Goal: Entertainment & Leisure: Consume media (video, audio)

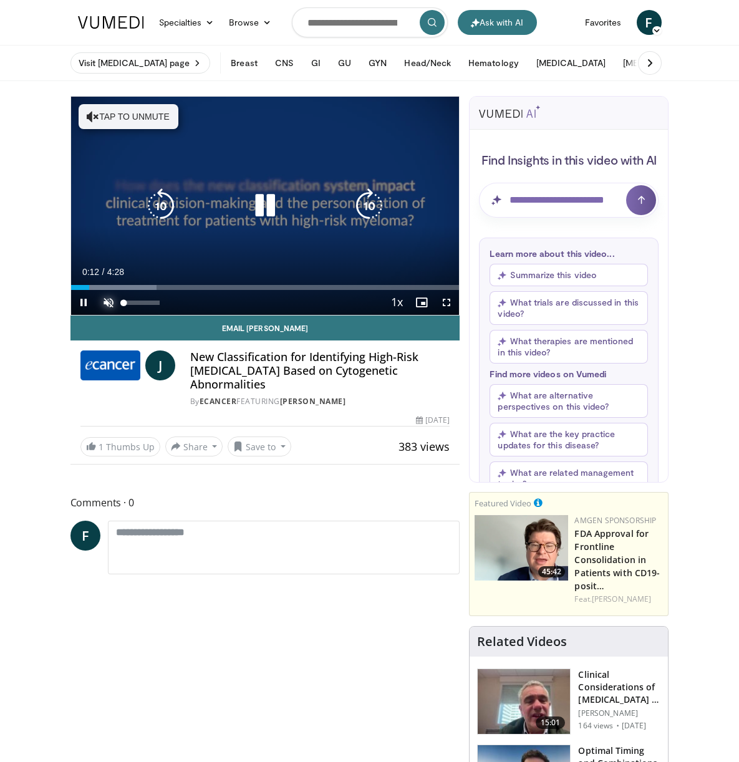
click at [96, 315] on span "Video Player" at bounding box center [108, 302] width 25 height 25
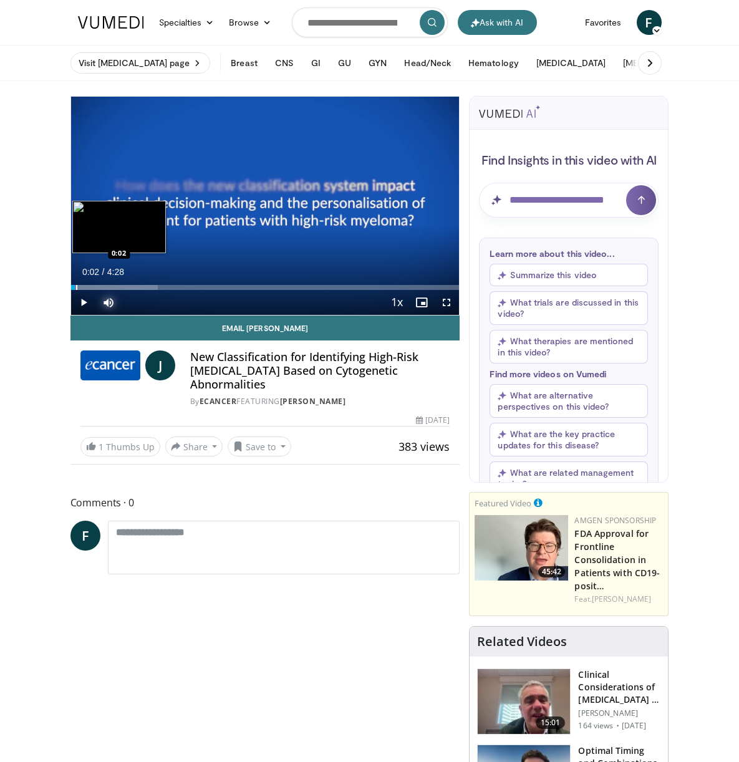
drag, startPoint x: 41, startPoint y: 329, endPoint x: 19, endPoint y: 327, distance: 21.9
click at [76, 290] on div "Progress Bar" at bounding box center [76, 287] width 1 height 5
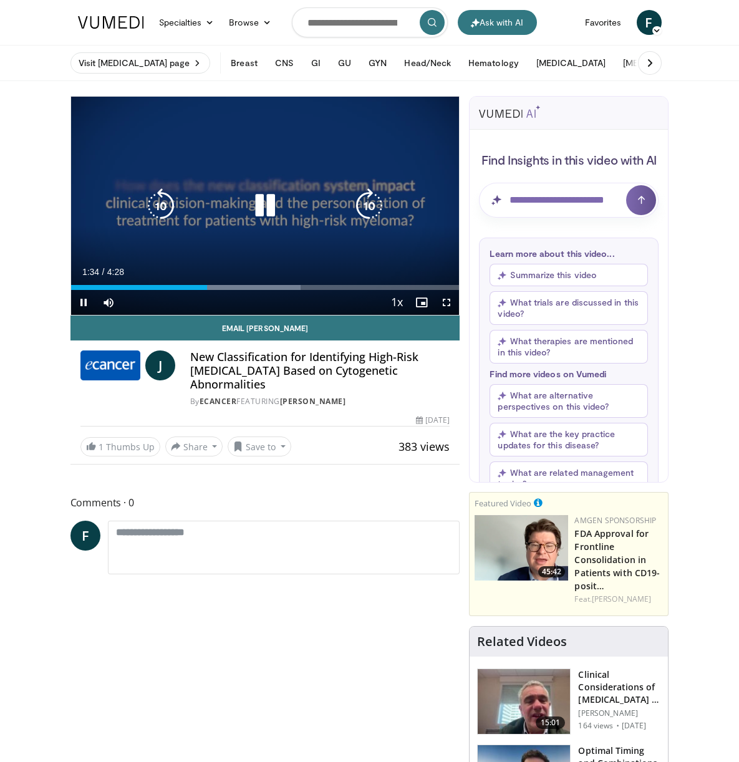
click at [247, 221] on icon "Video Player" at bounding box center [264, 205] width 35 height 35
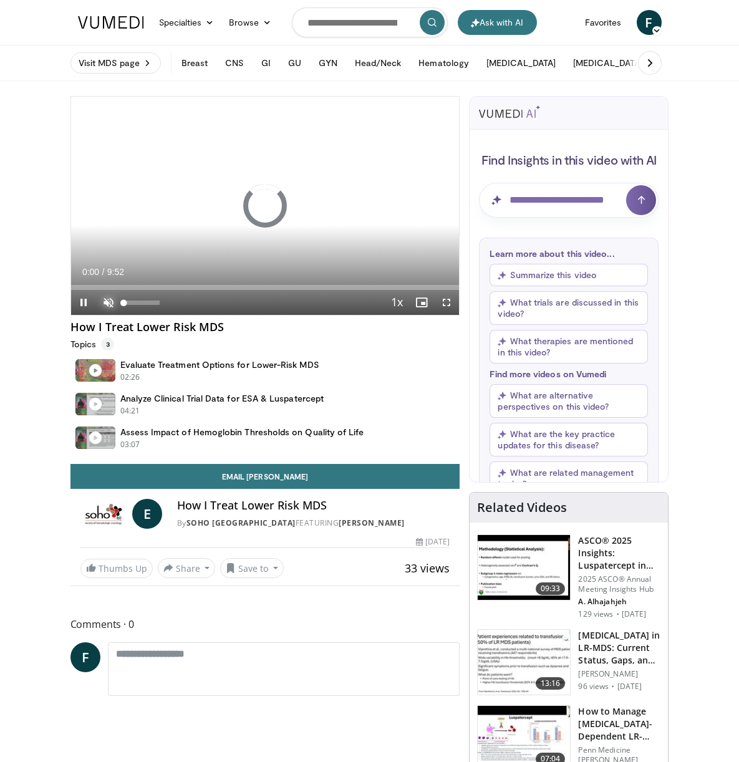
click at [96, 315] on span "Video Player" at bounding box center [108, 302] width 25 height 25
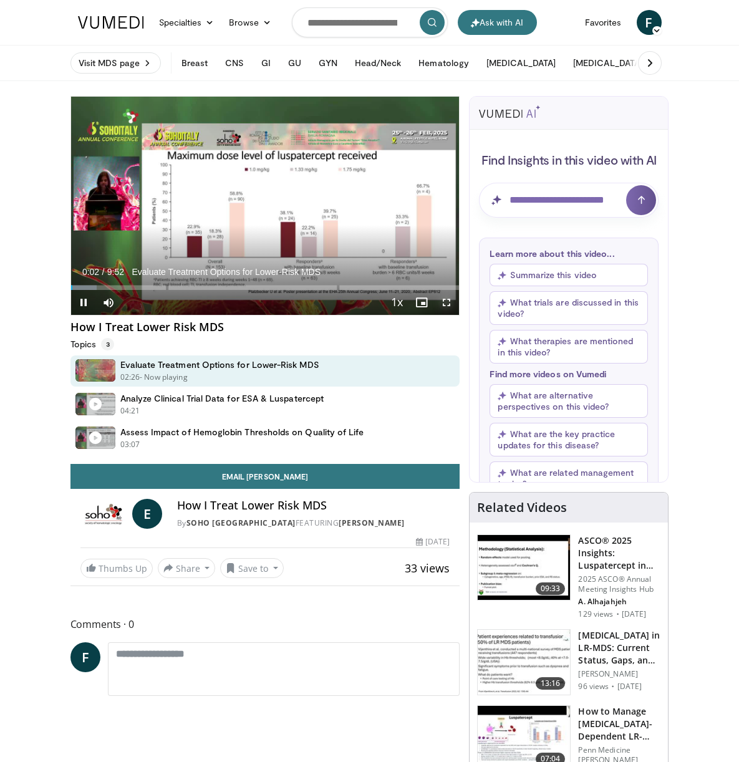
click at [459, 315] on span "Video Player" at bounding box center [446, 302] width 25 height 25
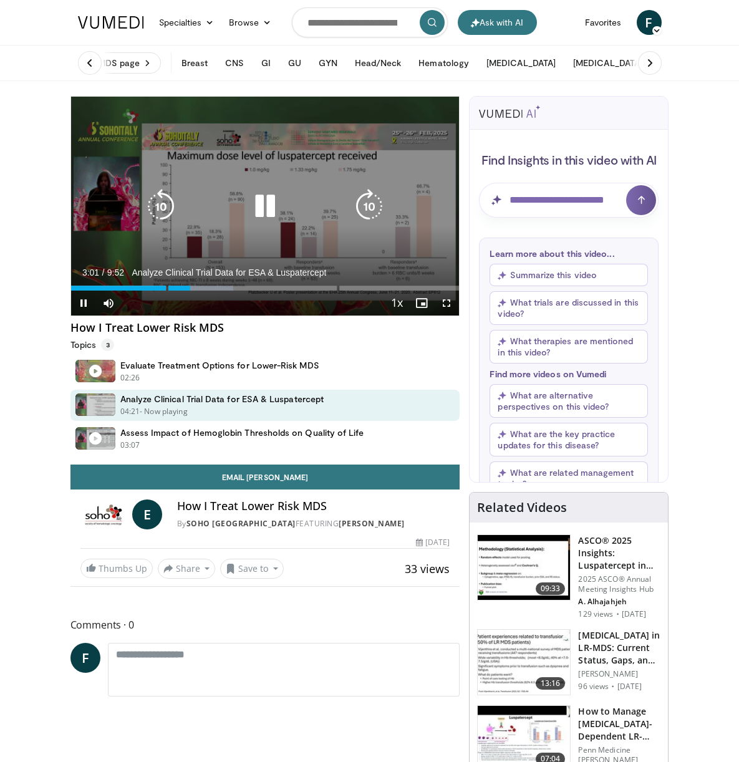
click at [251, 221] on icon "Video Player" at bounding box center [264, 206] width 35 height 35
